Goal: Task Accomplishment & Management: Manage account settings

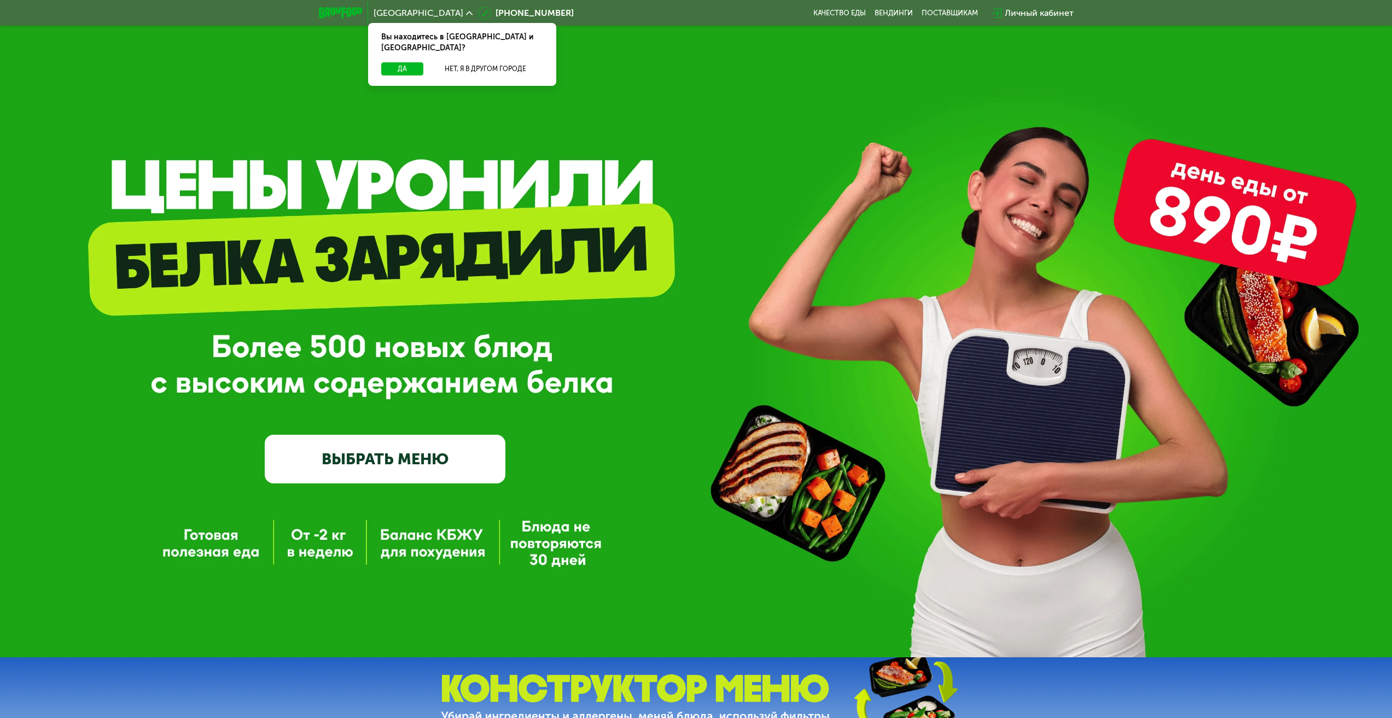
click at [1038, 14] on div "Личный кабинет" at bounding box center [1038, 13] width 69 height 13
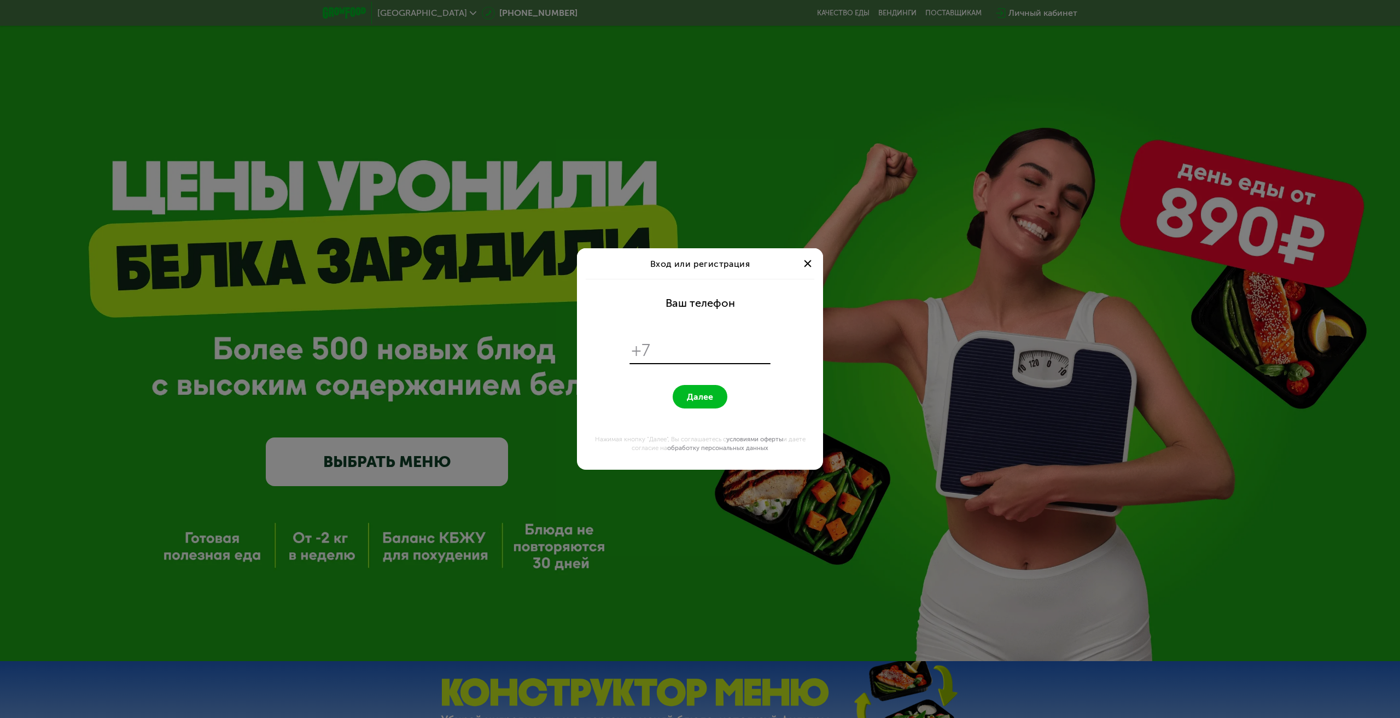
click at [701, 341] on input "tel" at bounding box center [712, 350] width 112 height 21
type input "**********"
click at [699, 399] on span "Далее" at bounding box center [700, 396] width 26 height 10
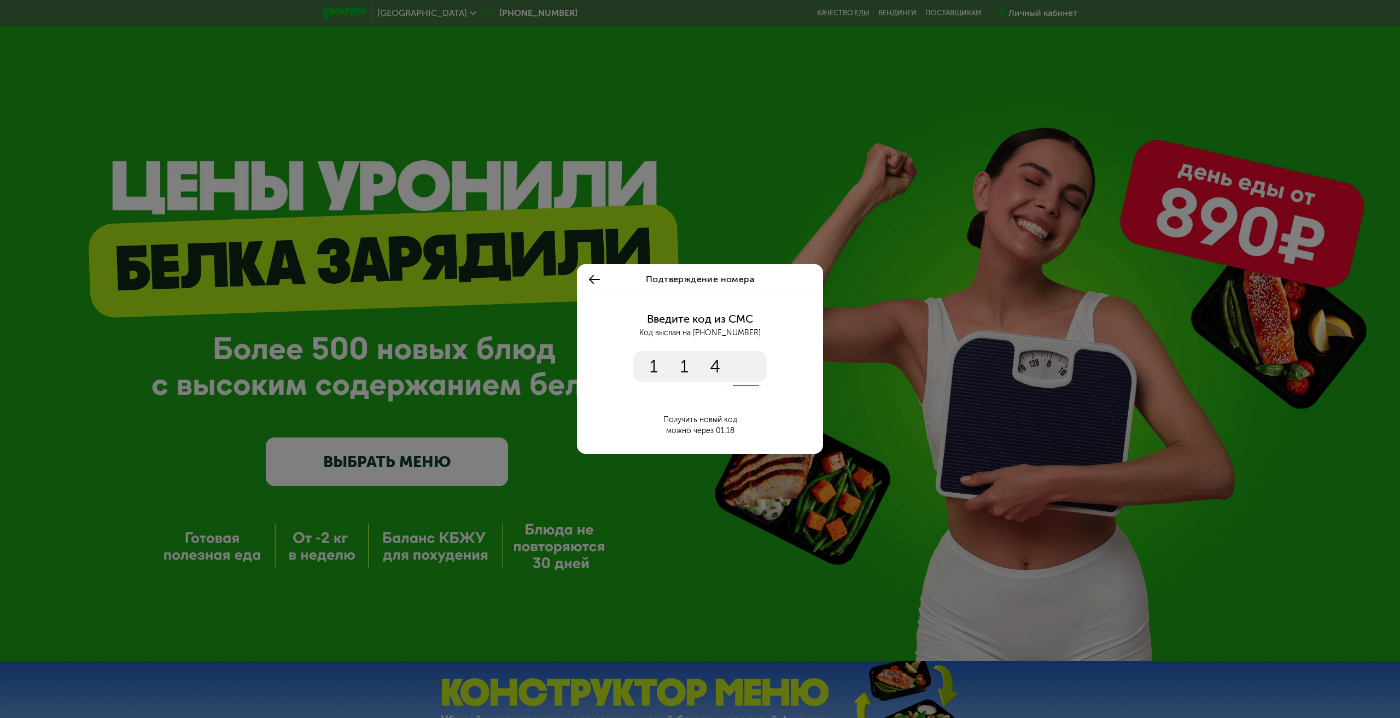
type input "****"
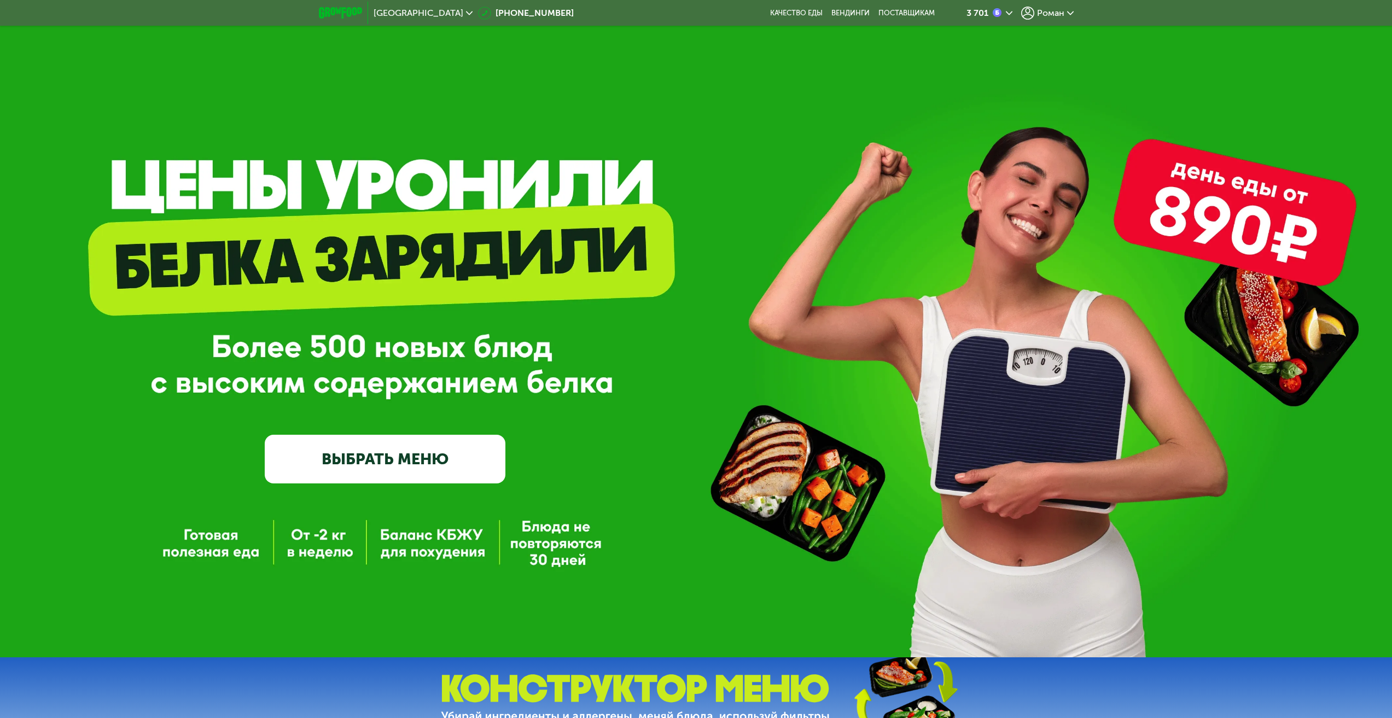
click at [1042, 11] on span "Роман" at bounding box center [1050, 13] width 27 height 9
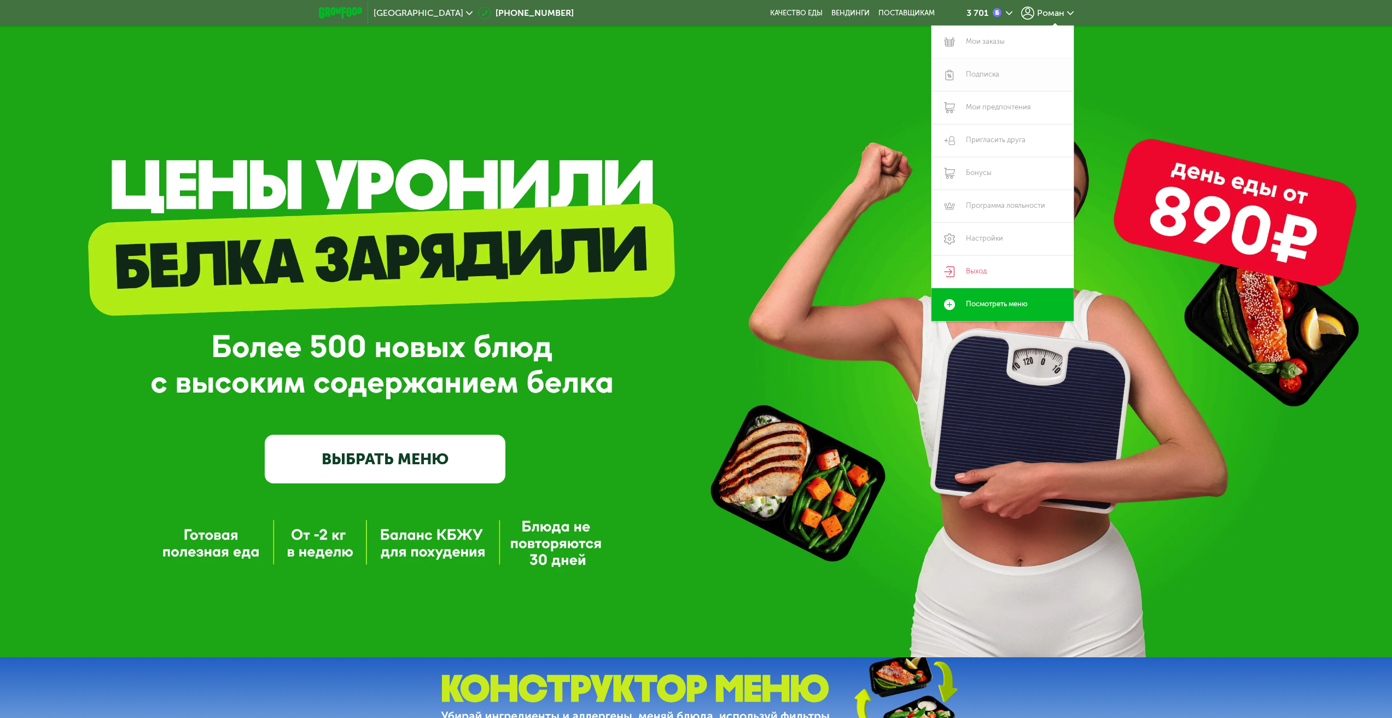
click at [989, 73] on link "Подписка" at bounding box center [1002, 75] width 142 height 33
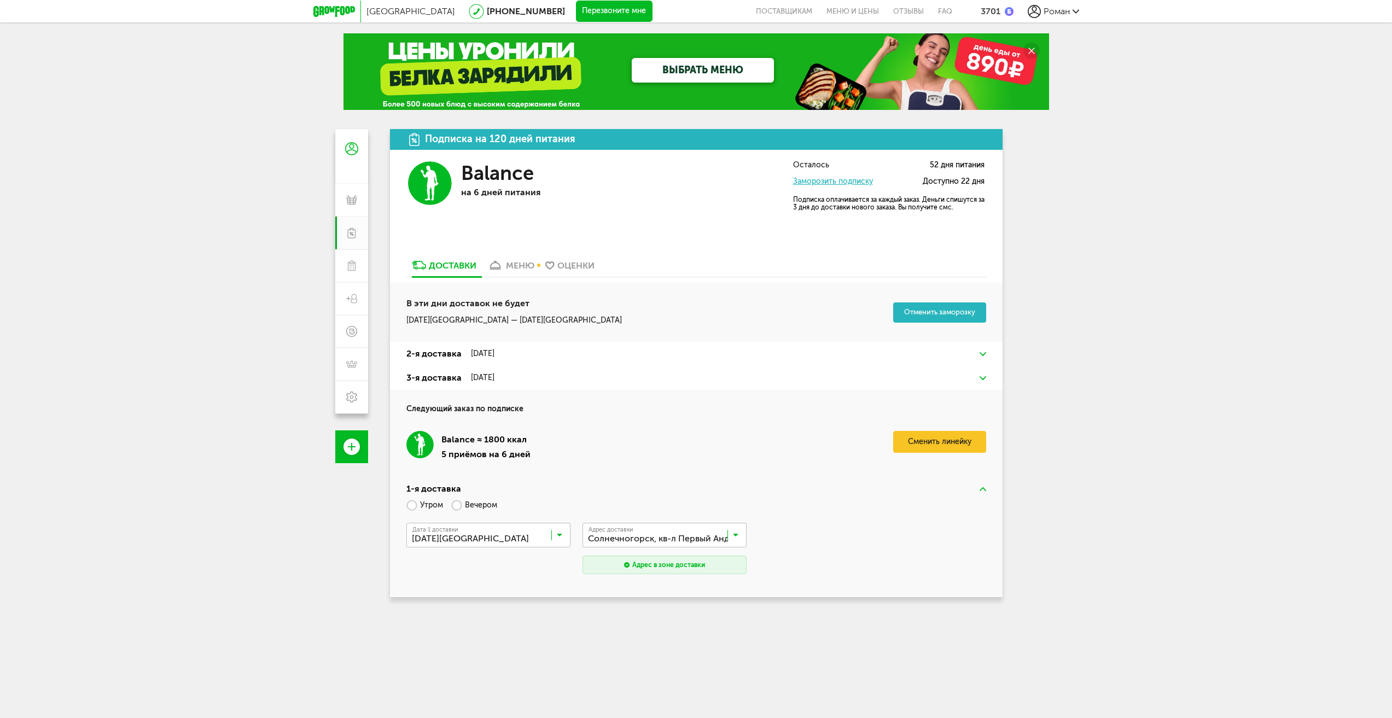
click at [519, 260] on div "меню" at bounding box center [520, 265] width 28 height 10
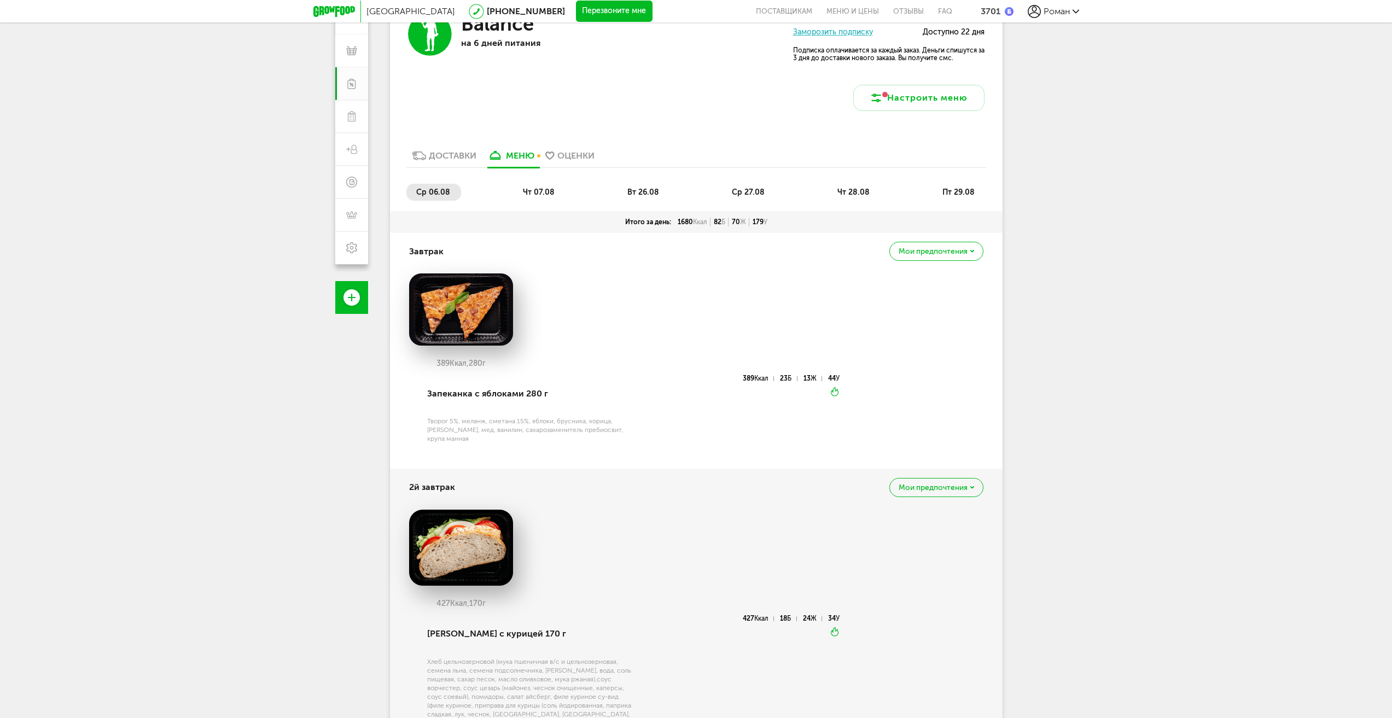
scroll to position [109, 0]
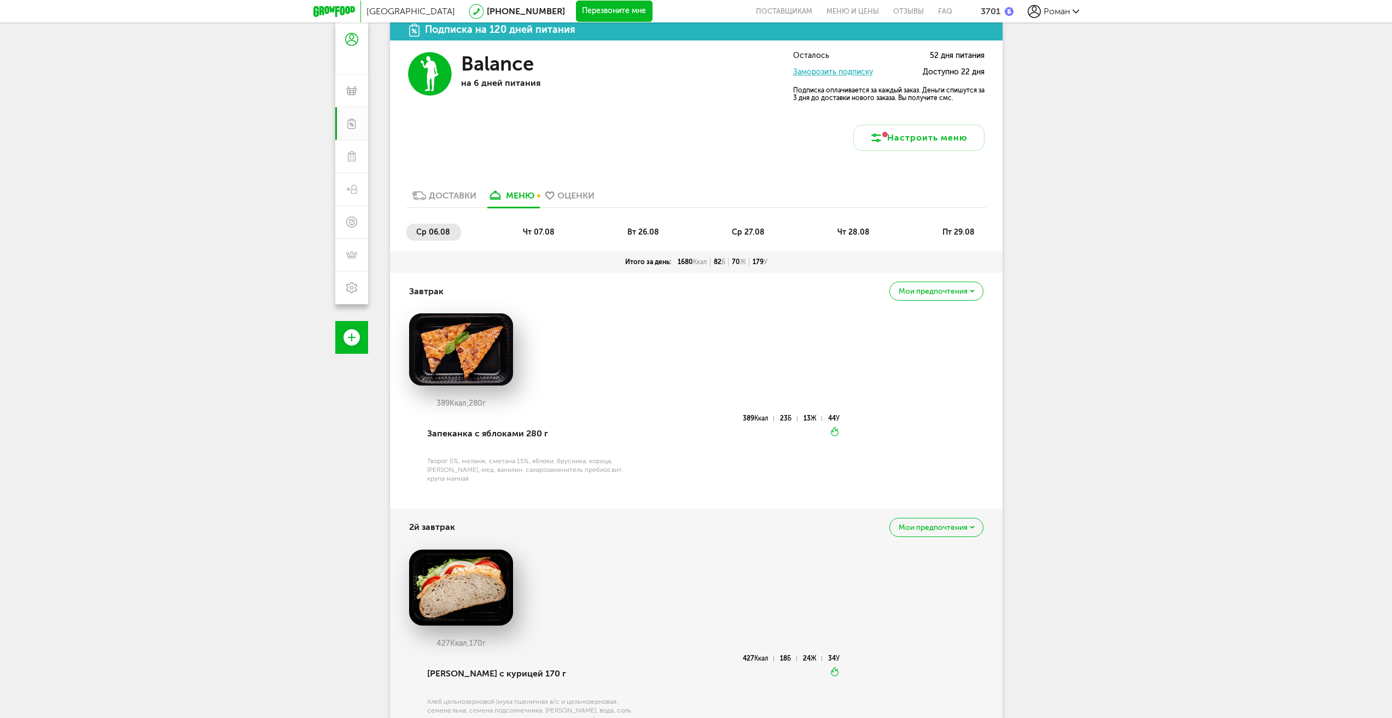
click at [654, 235] on span "вт 26.08" at bounding box center [643, 231] width 32 height 9
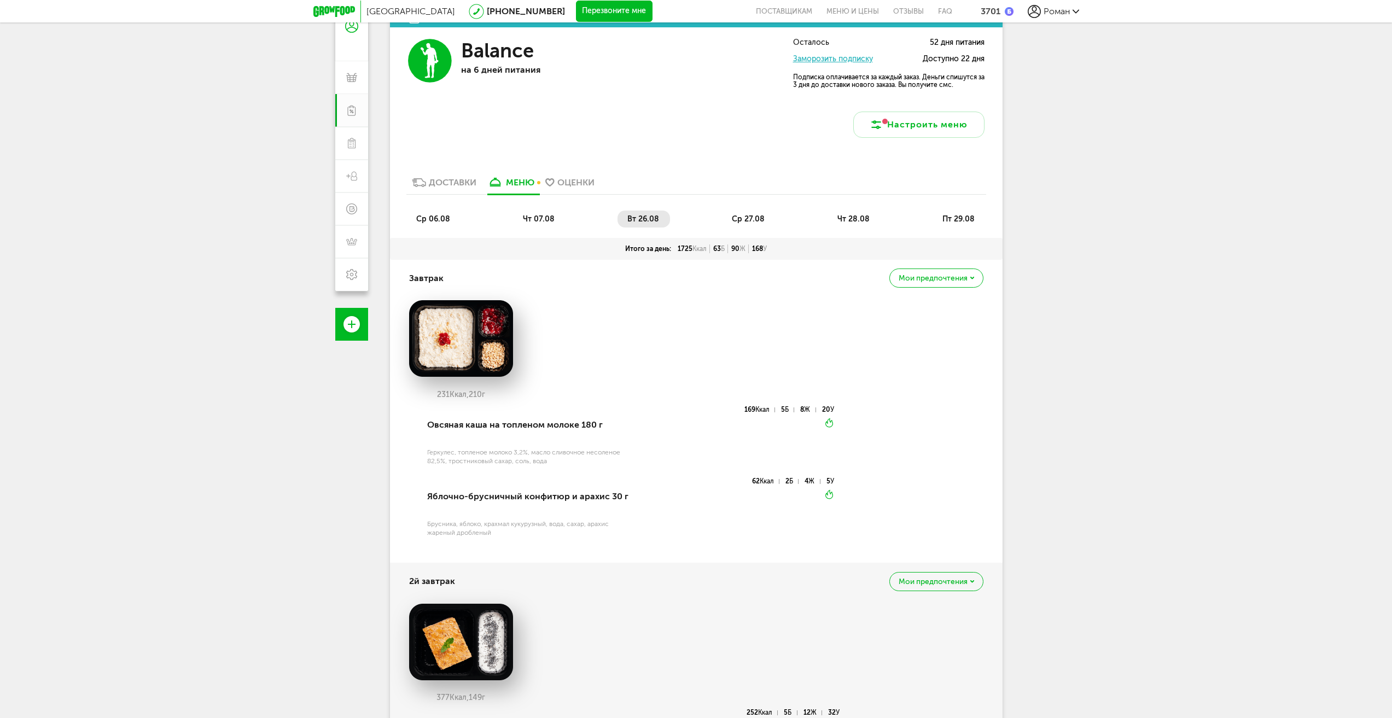
scroll to position [96, 0]
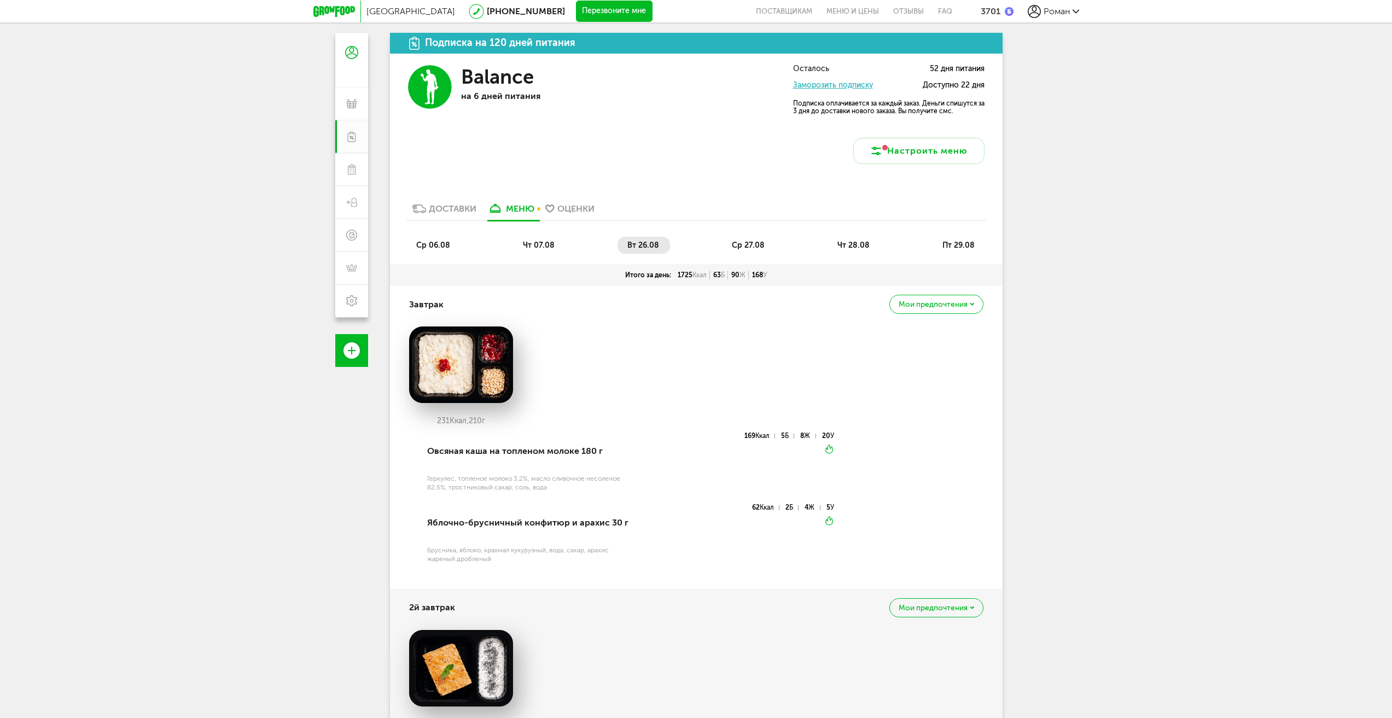
click at [754, 247] on span "ср 27.08" at bounding box center [748, 245] width 33 height 9
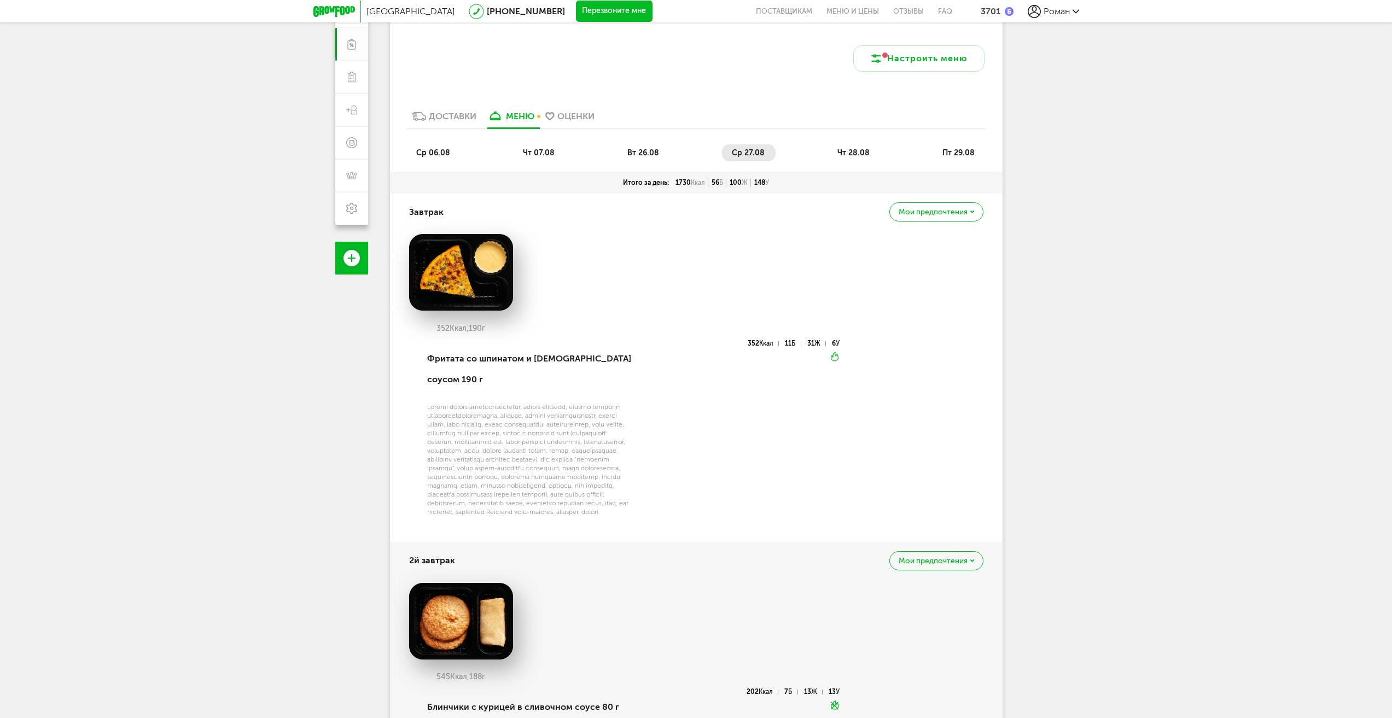
scroll to position [206, 0]
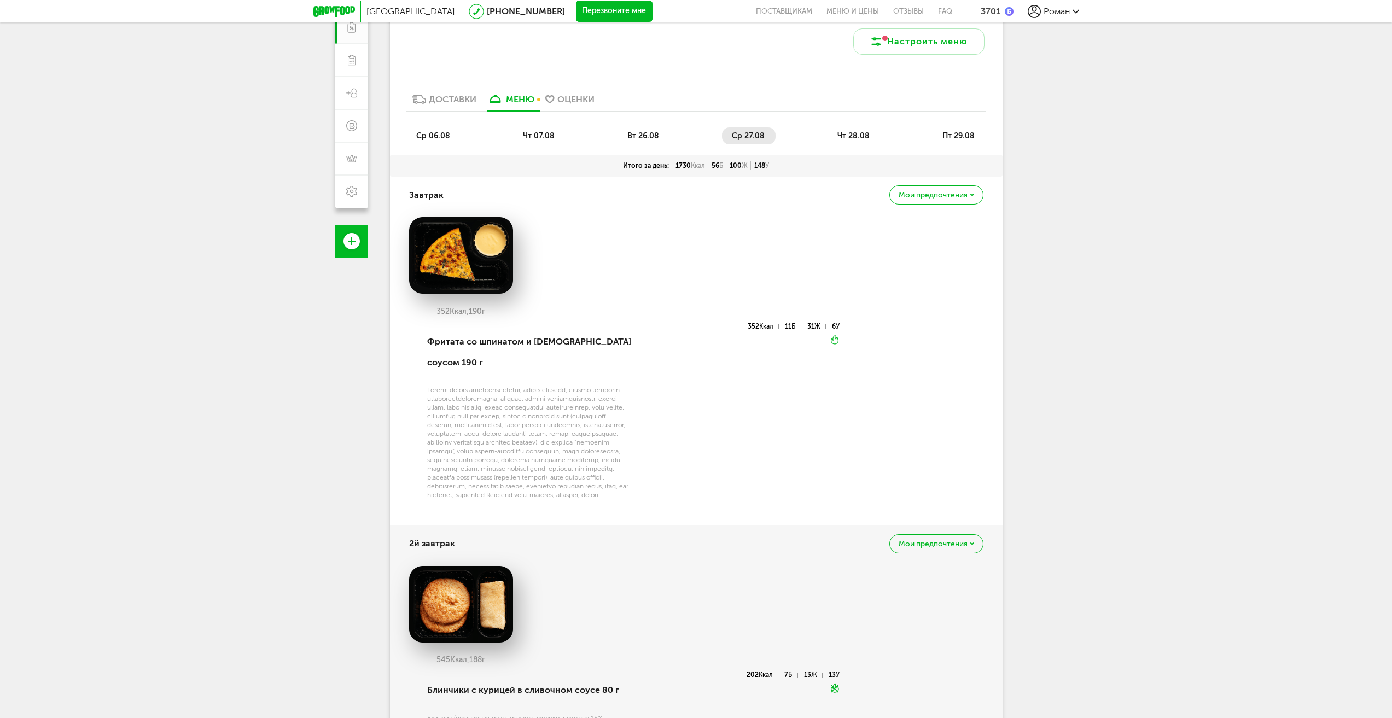
click at [931, 196] on span "Мои предпочтения" at bounding box center [932, 195] width 69 height 8
click at [1149, 305] on div "Москва [PHONE_NUMBER] Перезвоните мне поставщикам Меню и цены Отзывы FAQ 3701 […" at bounding box center [696, 239] width 1392 height 891
click at [863, 134] on span "чт 28.08" at bounding box center [853, 135] width 32 height 9
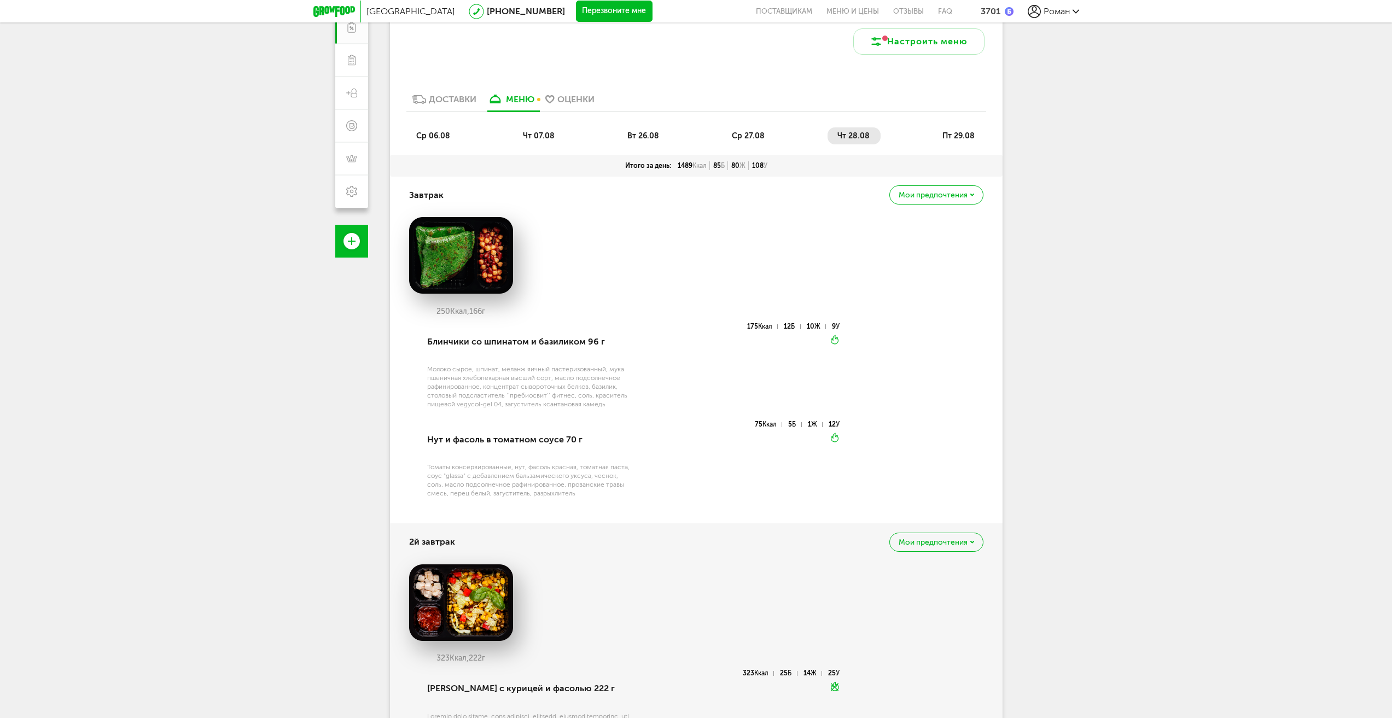
click at [961, 136] on span "пт 29.08" at bounding box center [958, 135] width 32 height 9
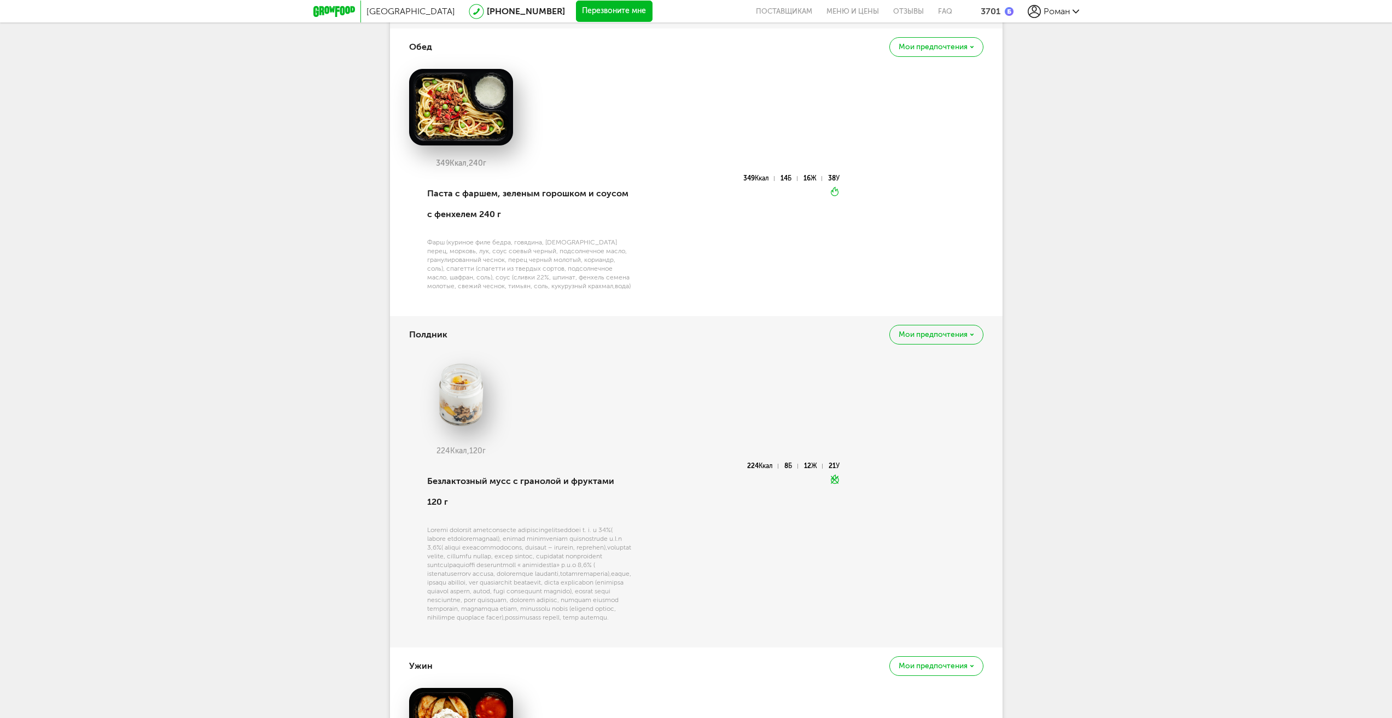
scroll to position [1196, 0]
